Goal: Navigation & Orientation: Understand site structure

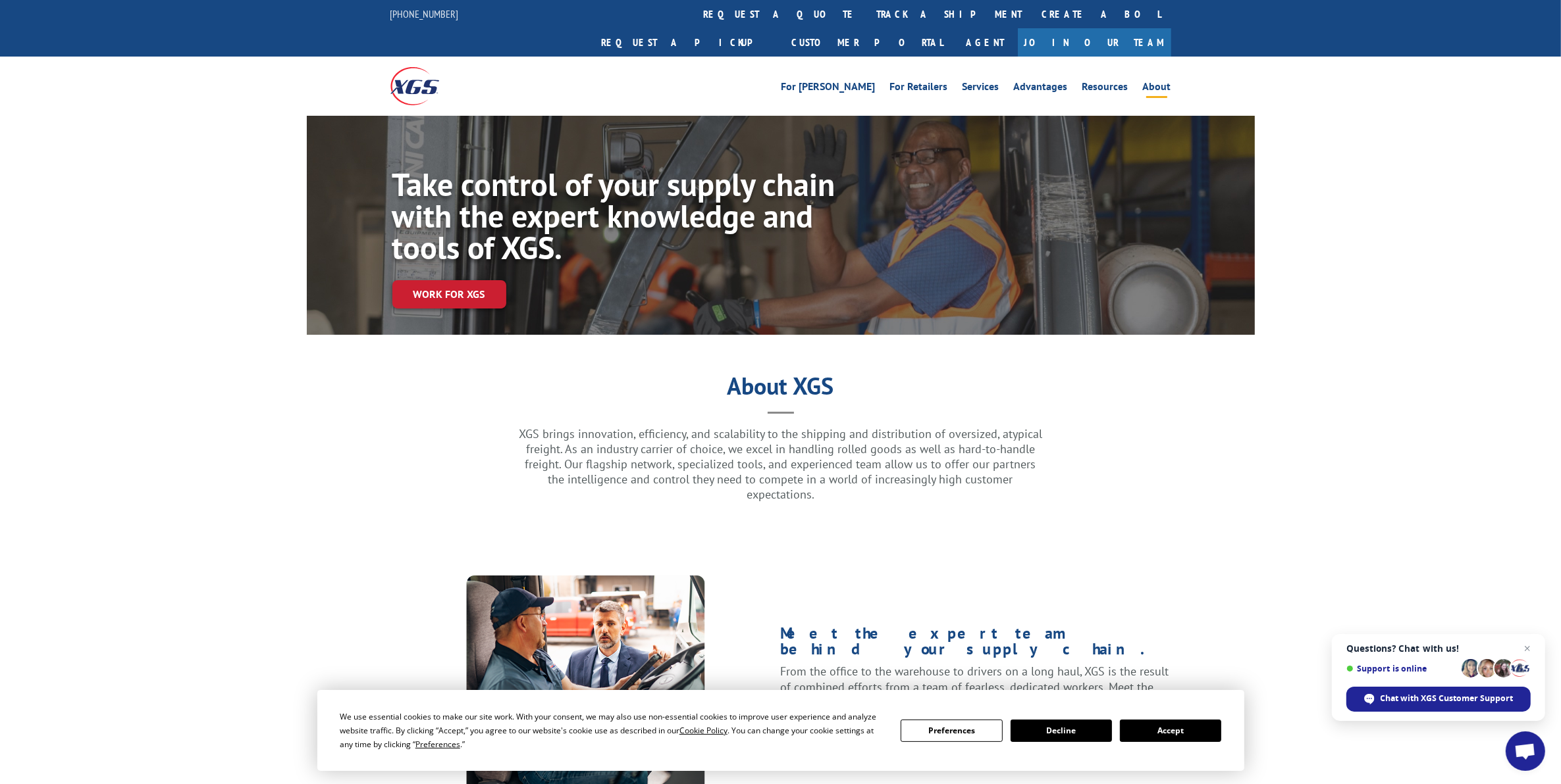
click at [1163, 728] on button "Accept" at bounding box center [1170, 730] width 101 height 23
